Goal: Book appointment/travel/reservation

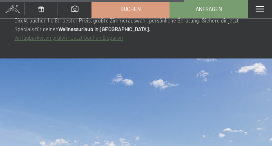
scroll to position [2854, 0]
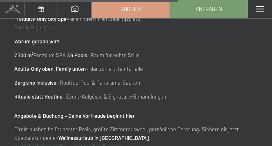
click at [252, 7] on div "Menü" at bounding box center [259, 9] width 24 height 18
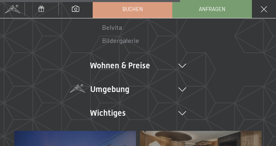
scroll to position [136, 0]
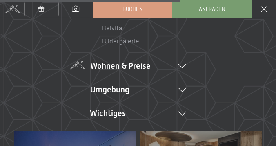
click at [178, 65] on icon at bounding box center [182, 66] width 8 height 4
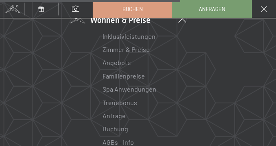
scroll to position [190, 0]
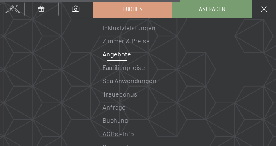
click at [114, 55] on link "Angebote" at bounding box center [116, 54] width 29 height 8
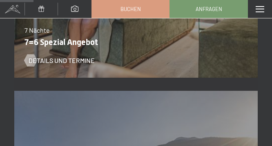
scroll to position [516, 0]
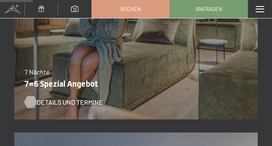
click at [56, 102] on span "Details und Termine" at bounding box center [70, 101] width 66 height 9
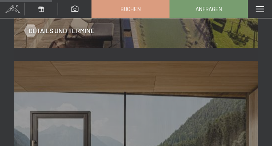
scroll to position [815, 0]
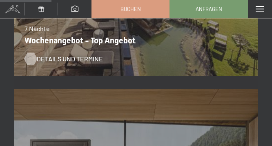
click at [66, 60] on span "Details und Termine" at bounding box center [70, 58] width 66 height 9
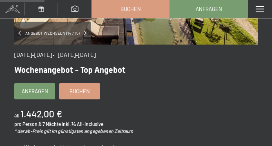
scroll to position [190, 0]
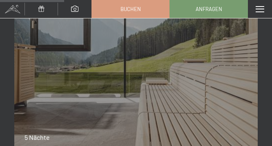
scroll to position [1033, 0]
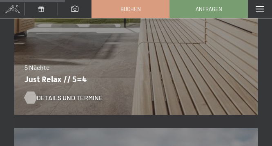
click at [66, 99] on span "Details und Termine" at bounding box center [70, 97] width 66 height 9
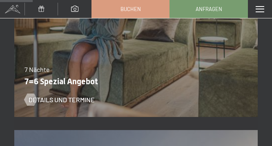
scroll to position [516, 0]
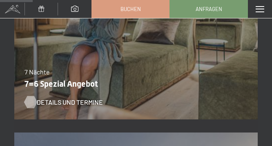
click at [58, 100] on span "Details und Termine" at bounding box center [70, 101] width 66 height 9
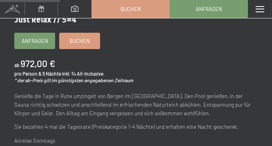
scroll to position [217, 0]
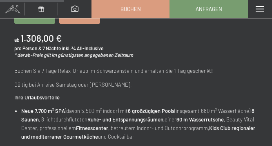
scroll to position [217, 0]
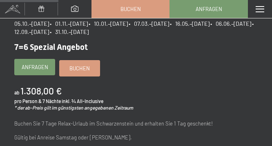
click at [43, 68] on span "Anfragen" at bounding box center [35, 66] width 27 height 7
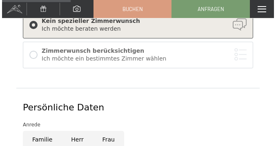
scroll to position [217, 0]
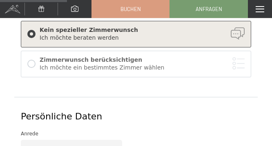
click at [31, 62] on div at bounding box center [31, 64] width 8 height 8
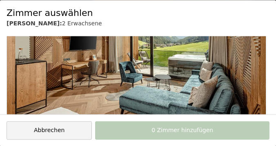
scroll to position [163, 0]
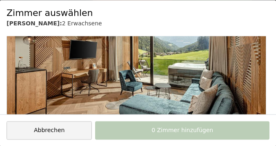
click at [121, 94] on img at bounding box center [136, 76] width 258 height 111
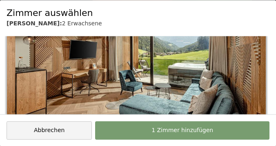
checkbox input "true"
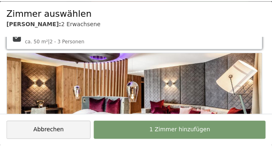
scroll to position [272, 0]
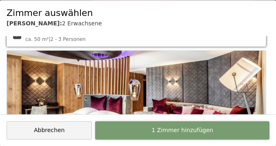
click at [165, 130] on span "1 Zimmer hinzufügen" at bounding box center [182, 130] width 62 height 8
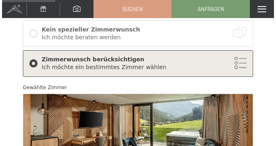
scroll to position [217, 0]
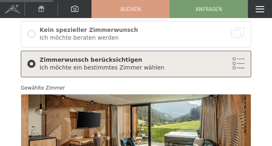
click at [261, 7] on span at bounding box center [259, 9] width 9 height 6
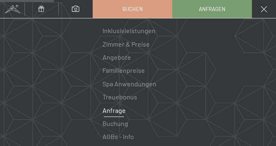
scroll to position [108, 0]
